Goal: Browse casually: Explore the website without a specific task or goal

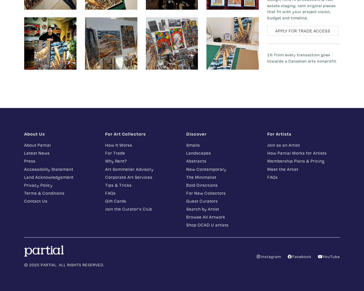
scroll to position [890, 0]
type input "e"
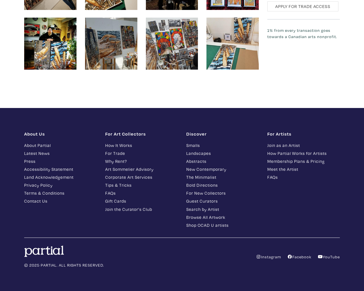
scroll to position [901, 0]
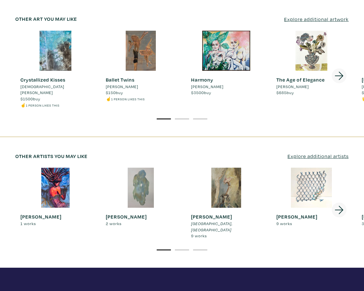
scroll to position [870, 0]
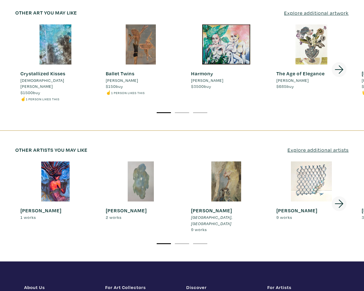
type input "e"
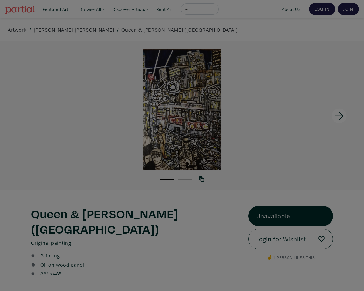
type input "[EMAIL_ADDRESS][DOMAIN_NAME]"
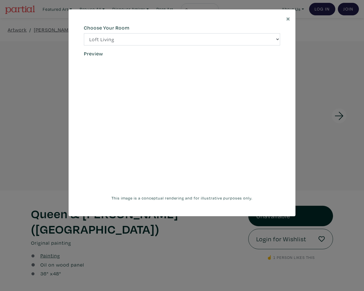
select select "/thumb/phpThumb.php?src=https%3A%2F%[DOMAIN_NAME]%2Fprojects%2Frendering%2Fimag…"
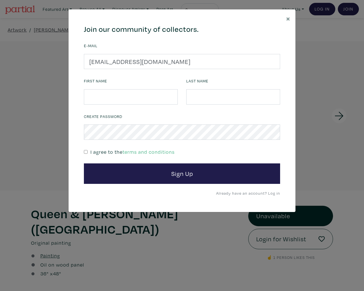
type input "nZkkAbWB"
checkbox input "false"
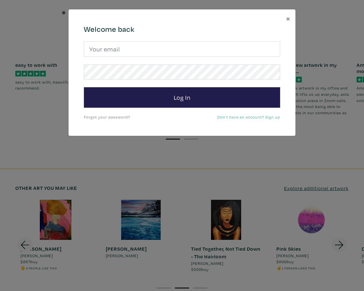
scroll to position [847, 0]
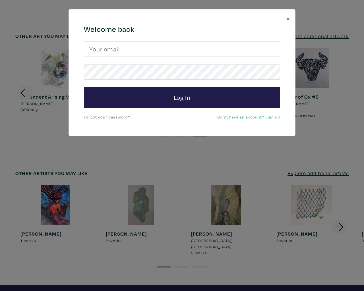
scroll to position [693, 0]
